Goal: Navigation & Orientation: Understand site structure

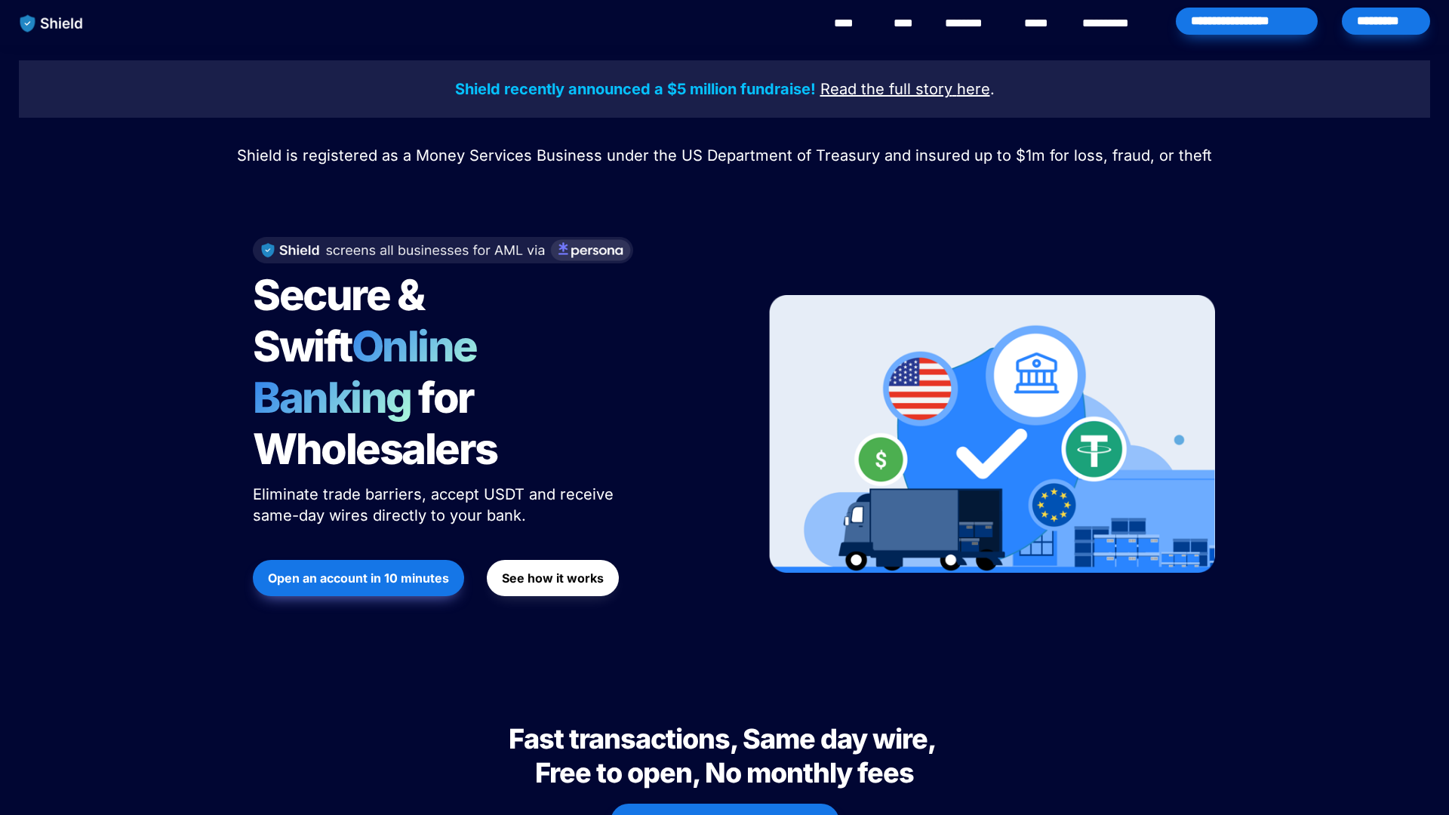
scroll to position [5121, 0]
